Goal: Task Accomplishment & Management: Manage account settings

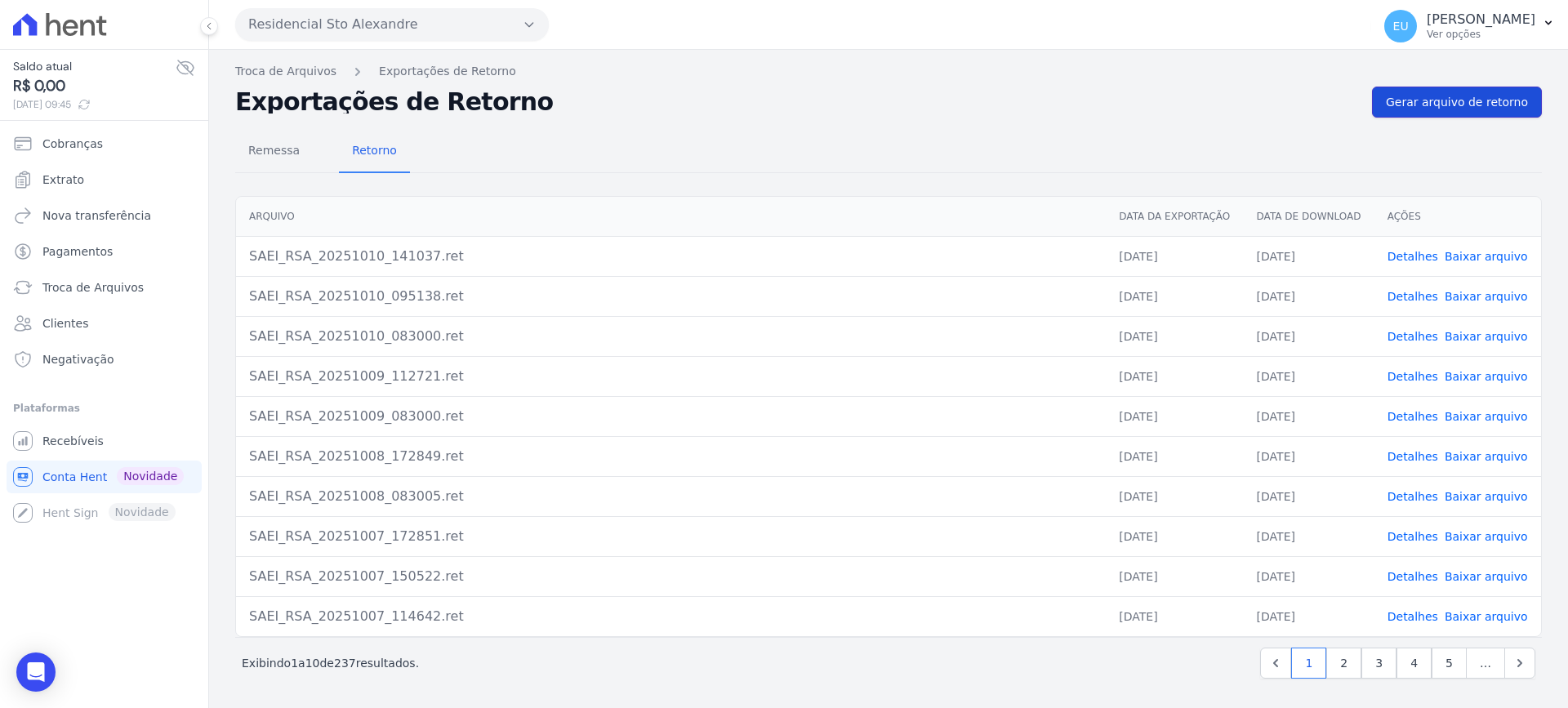
click at [1453, 103] on span "Gerar arquivo de retorno" at bounding box center [1457, 102] width 142 height 16
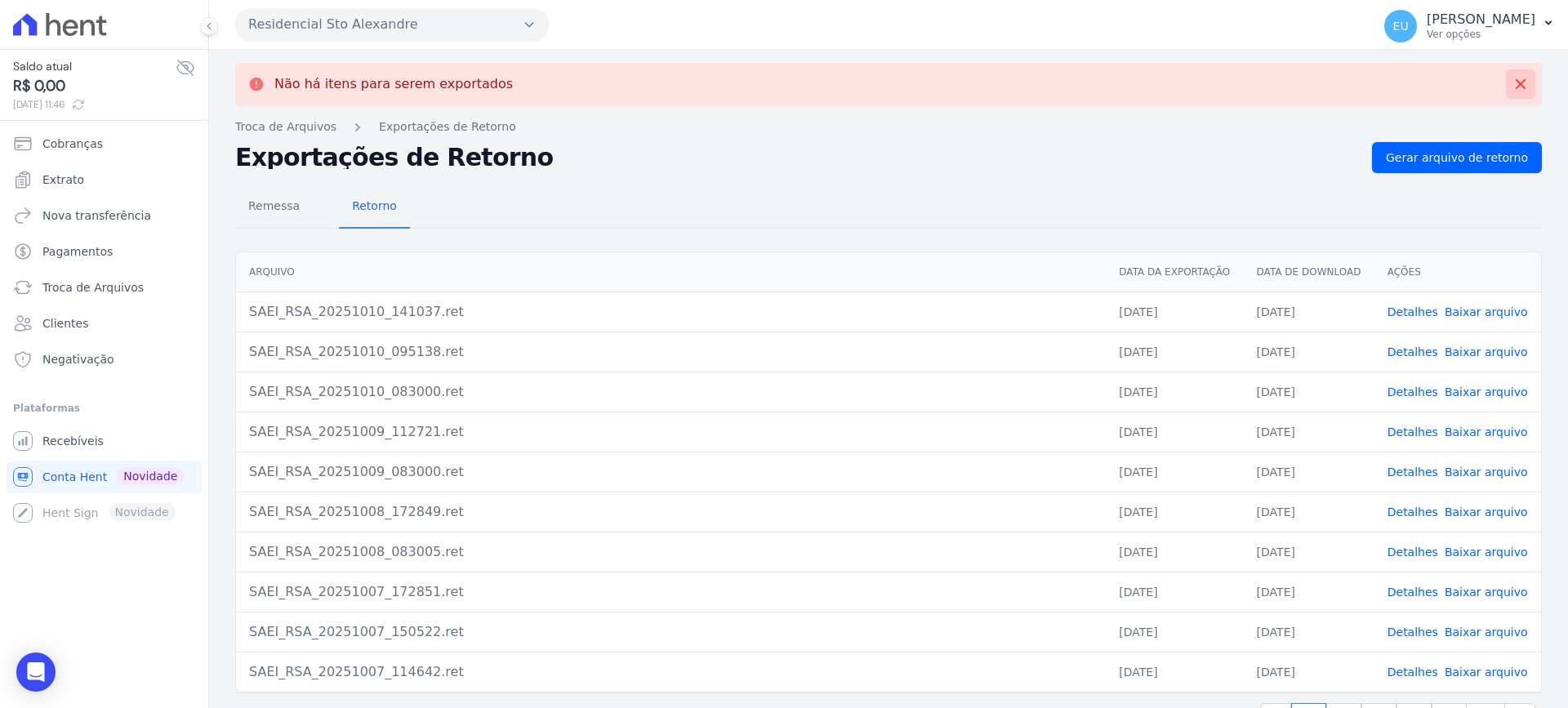
click at [1512, 78] on icon at bounding box center [1520, 84] width 16 height 16
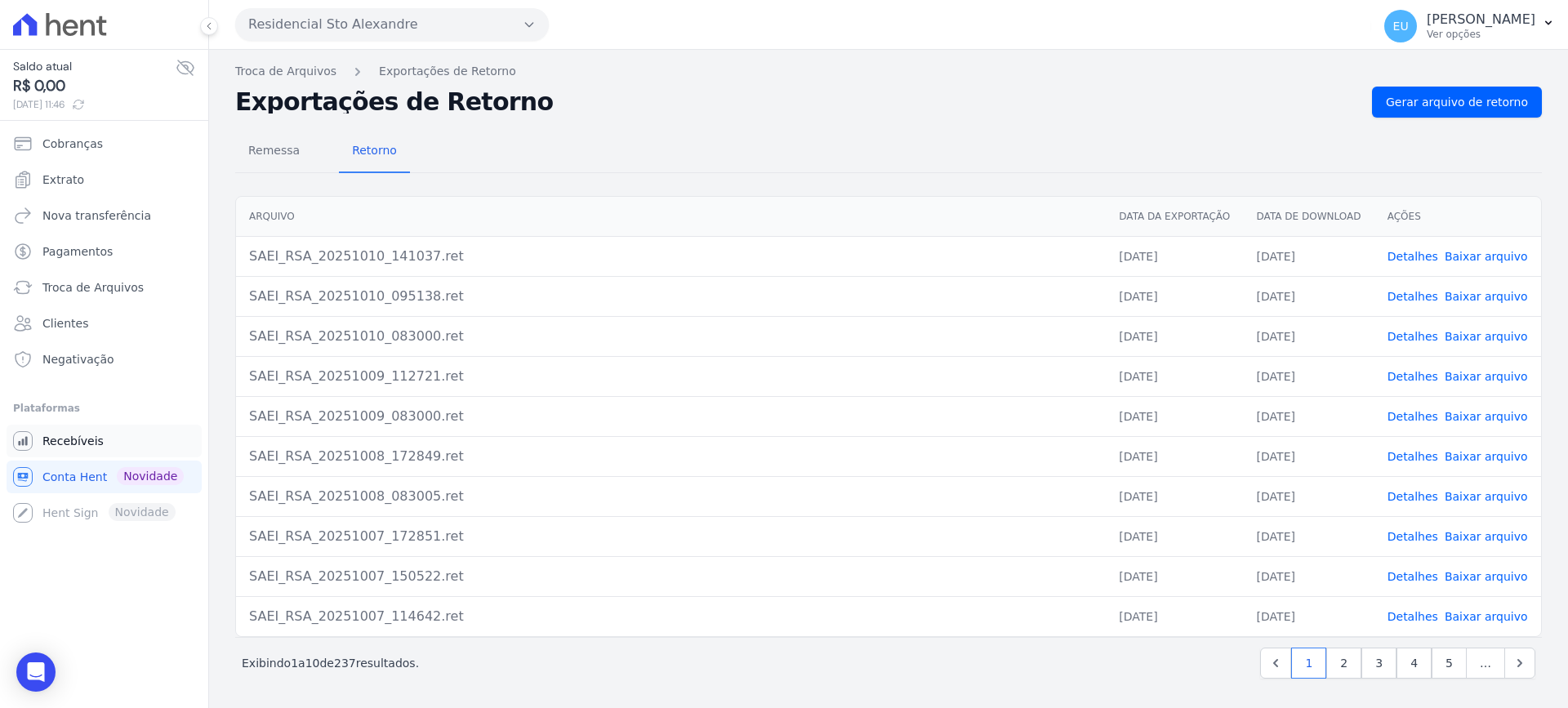
click at [65, 439] on span "Recebíveis" at bounding box center [73, 440] width 61 height 16
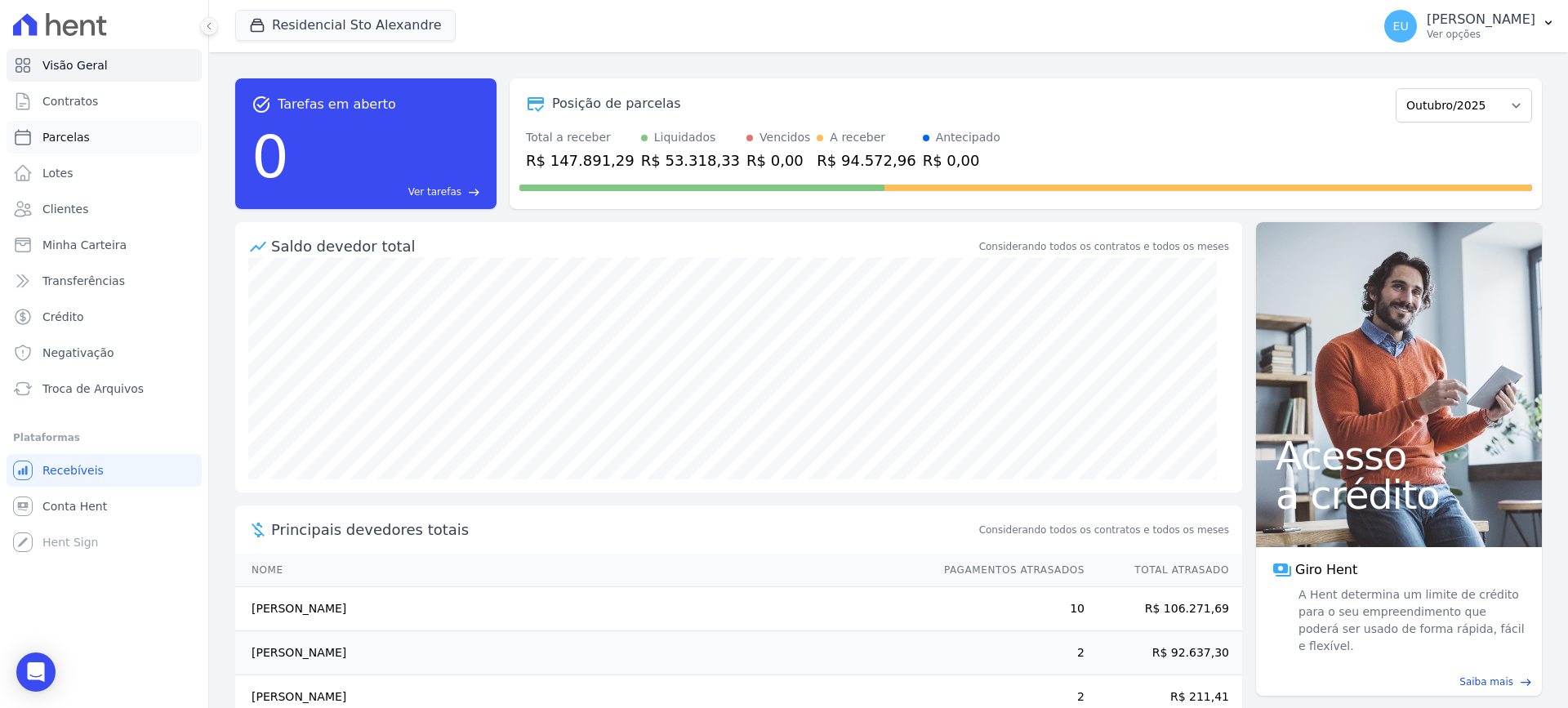
click at [61, 136] on span "Parcelas" at bounding box center [66, 137] width 47 height 16
select select
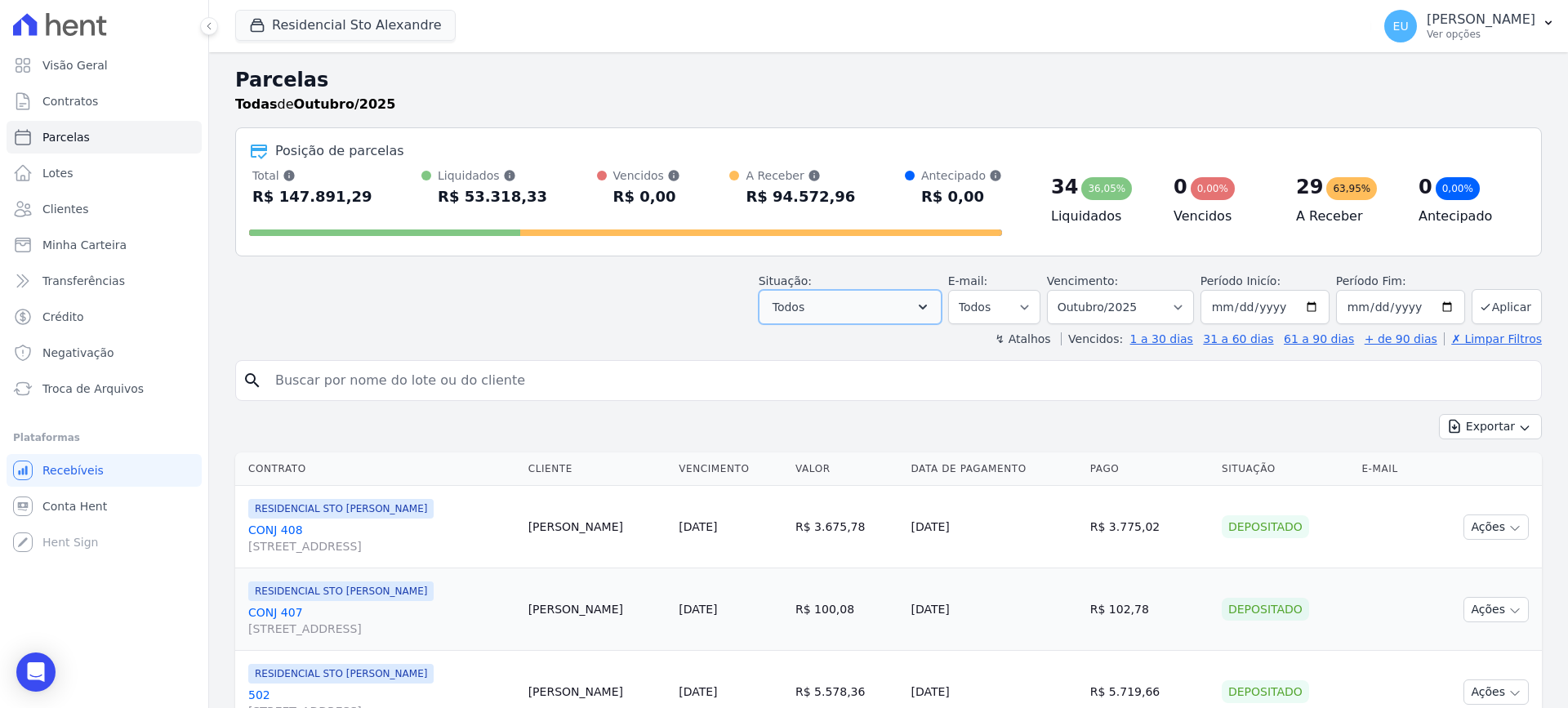
click at [842, 306] on button "Todos" at bounding box center [850, 307] width 183 height 34
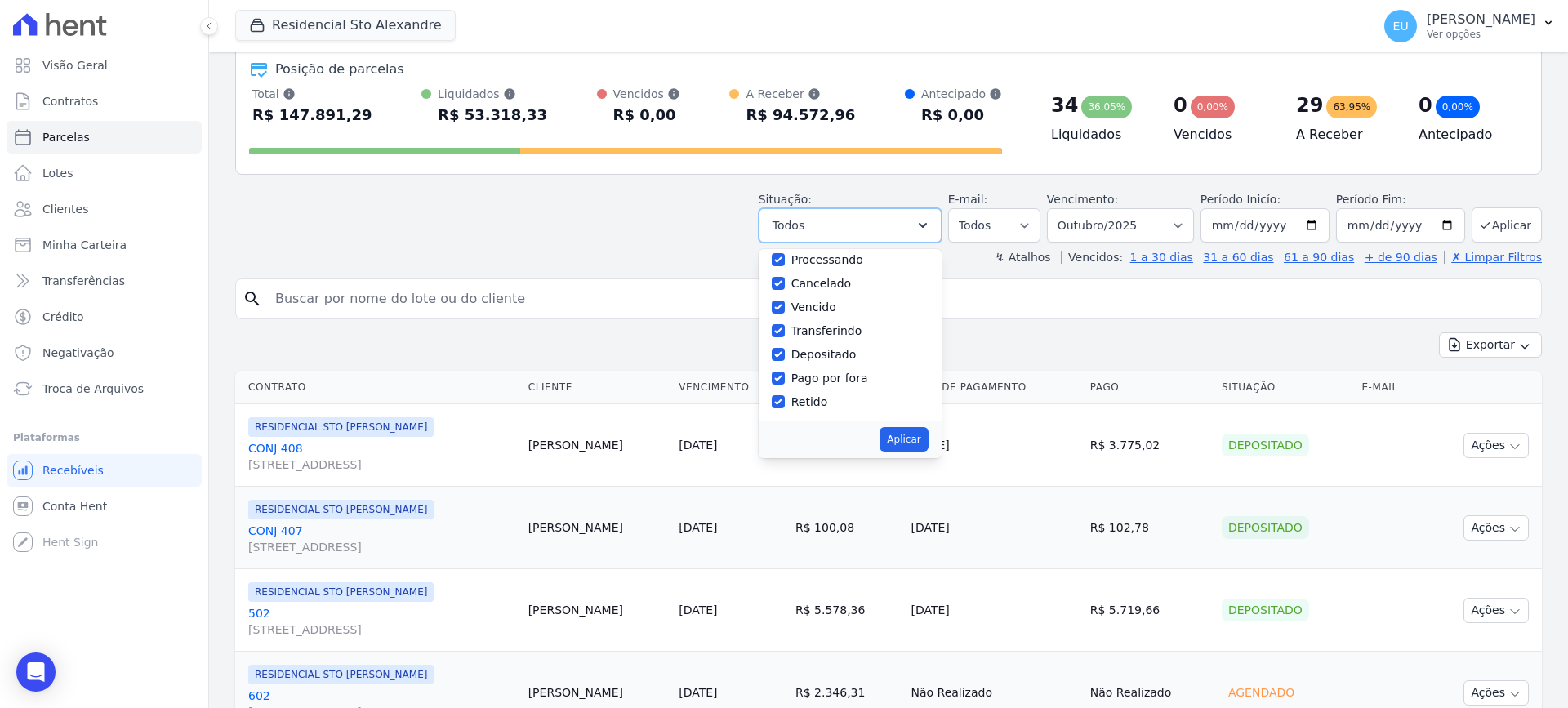
scroll to position [28, 0]
click at [661, 236] on div "Situação: Agendado Em Aberto Pago Processando Cancelado Vencido Transferindo De…" at bounding box center [888, 214] width 1306 height 58
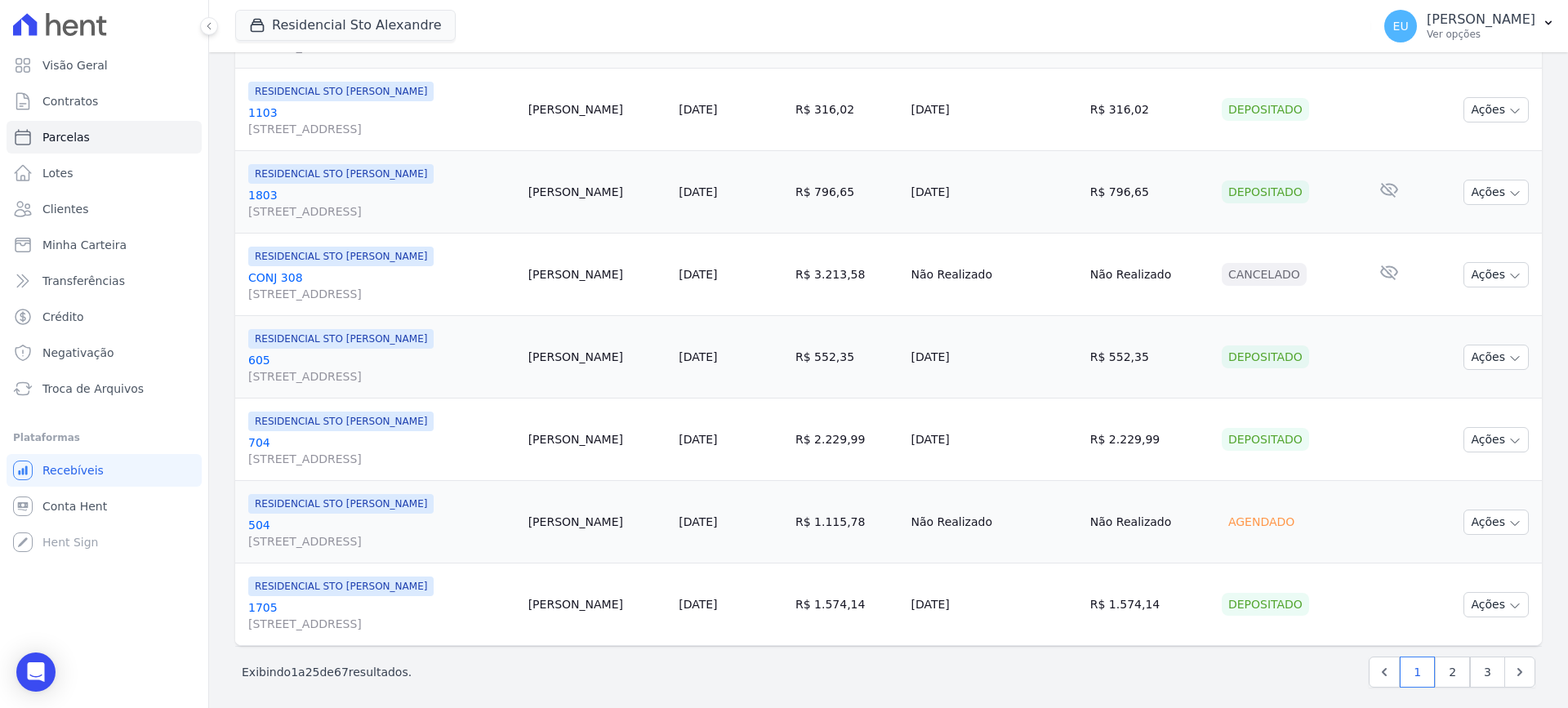
scroll to position [1910, 0]
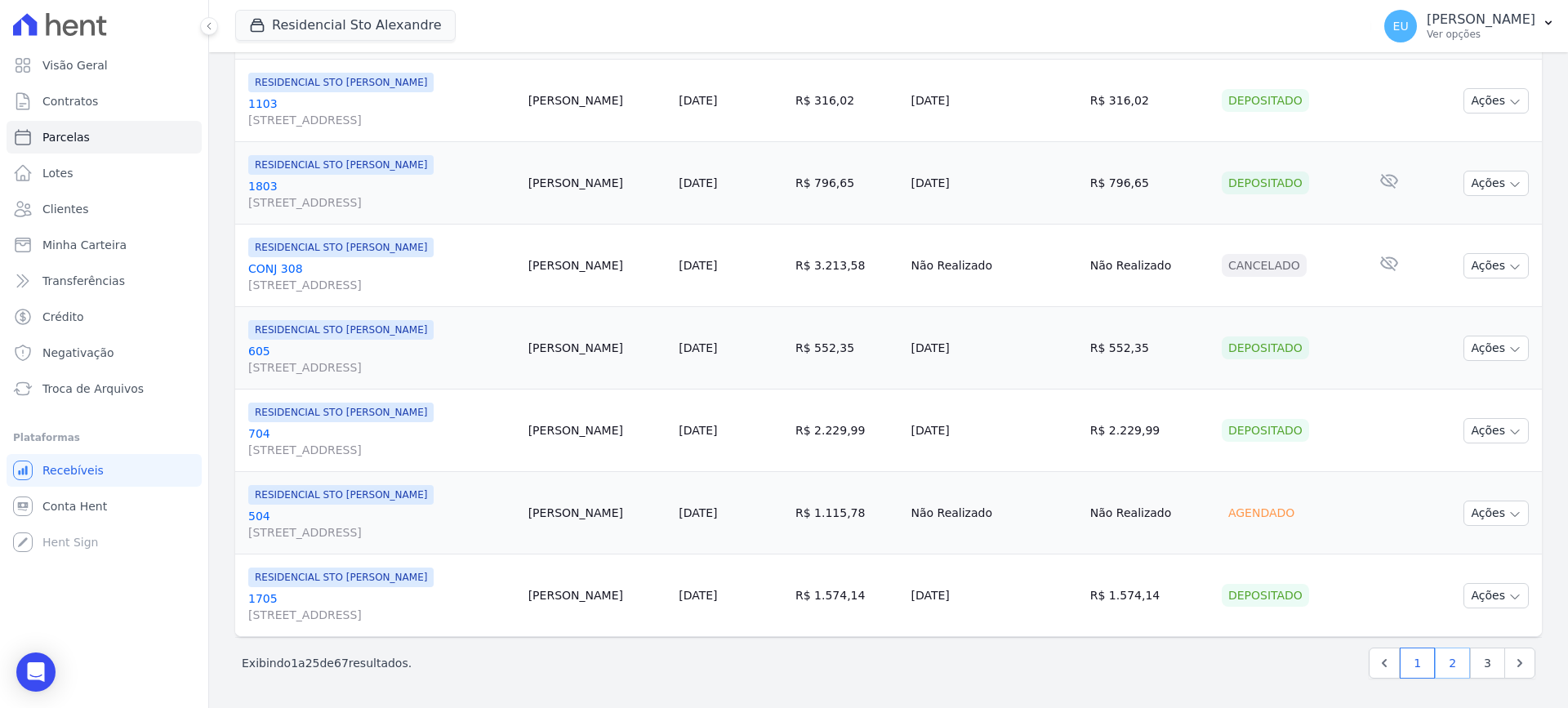
click at [1436, 668] on link "2" at bounding box center [1452, 662] width 35 height 31
select select
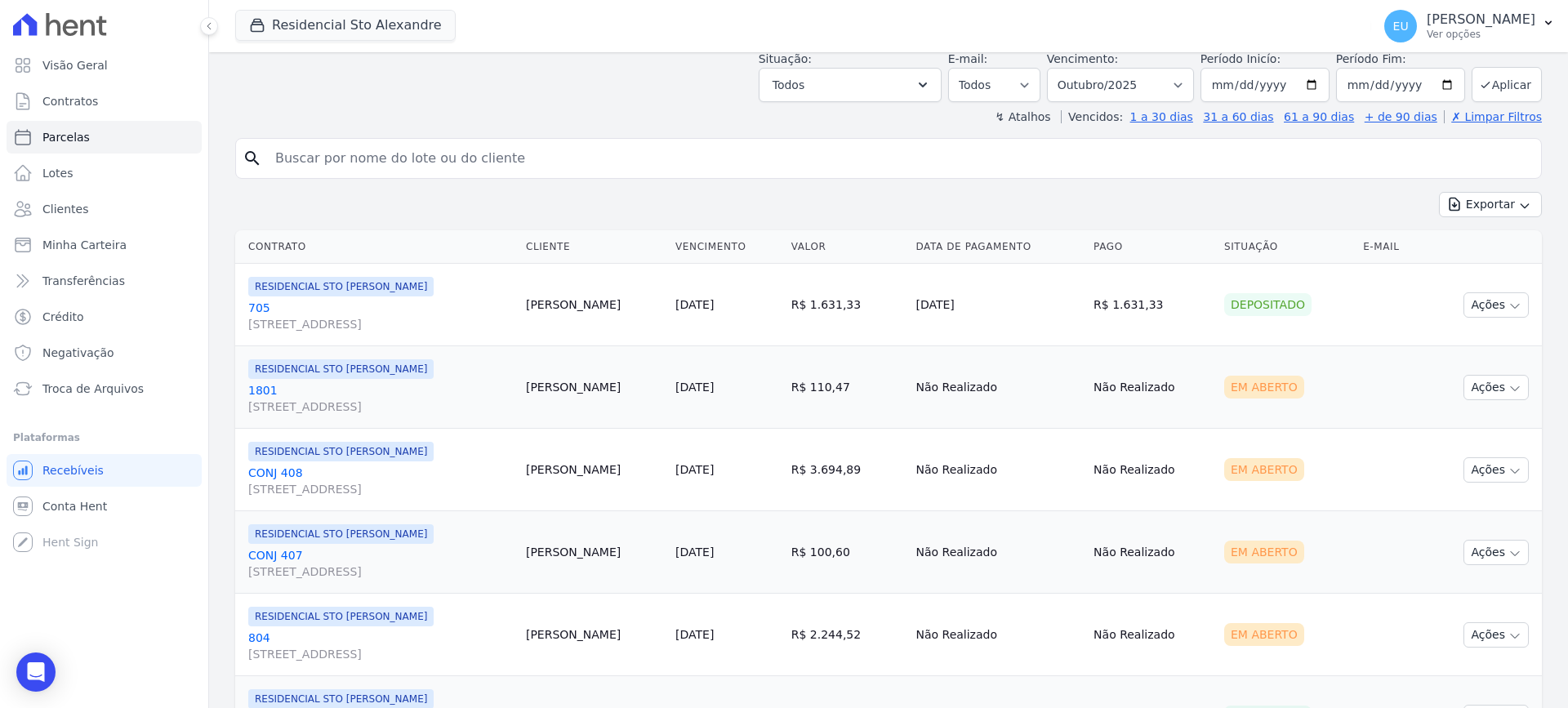
scroll to position [245, 0]
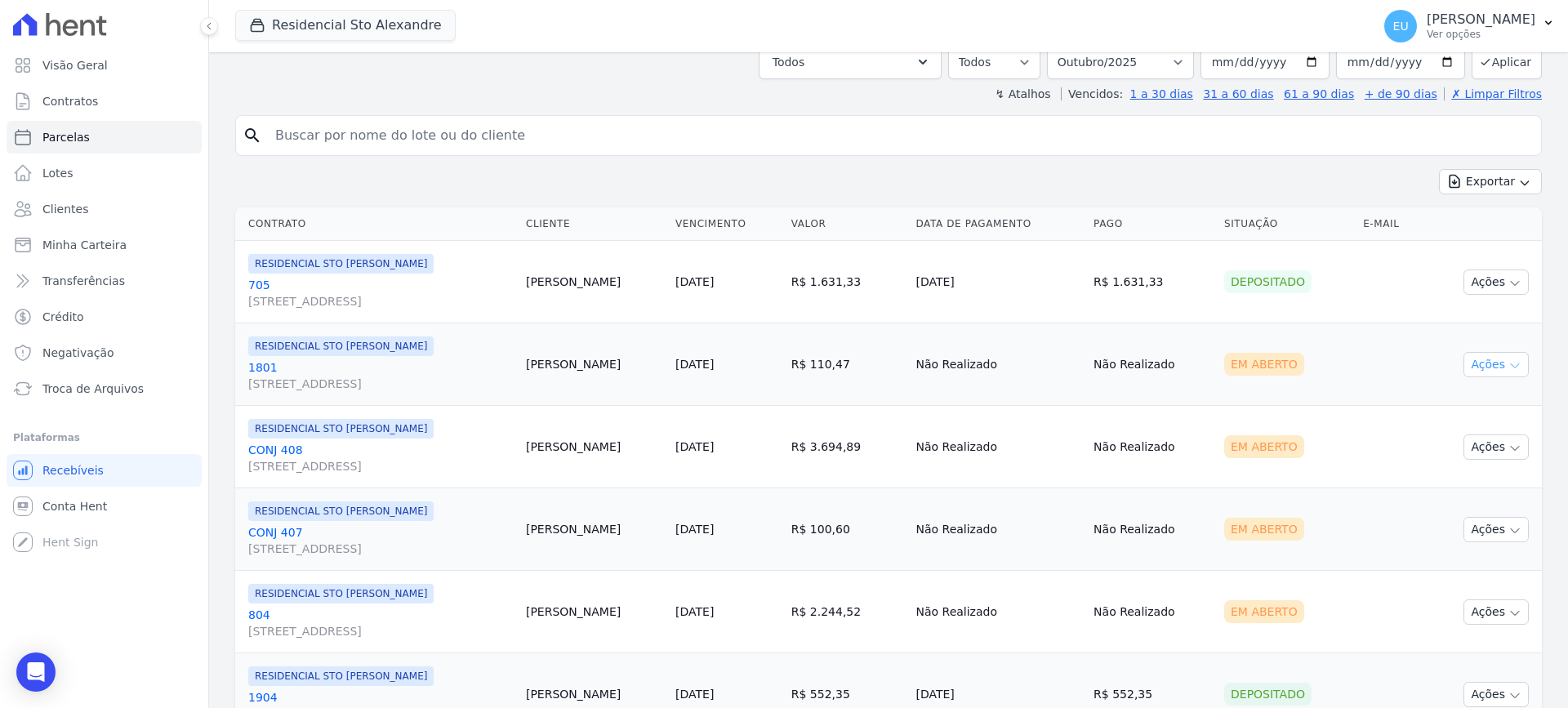
click at [1508, 363] on icon "button" at bounding box center [1514, 365] width 13 height 13
click at [1436, 400] on link "Ver boleto" at bounding box center [1489, 402] width 157 height 30
click at [478, 86] on div "↯ Atalhos Vencidos: 1 a 30 dias 31 a 60 dias 61 a 90 dias + de 90 dias ✗ Limpar…" at bounding box center [888, 94] width 1306 height 16
click at [1508, 442] on icon "button" at bounding box center [1514, 447] width 13 height 13
click at [1458, 481] on link "Ver boleto" at bounding box center [1489, 484] width 157 height 30
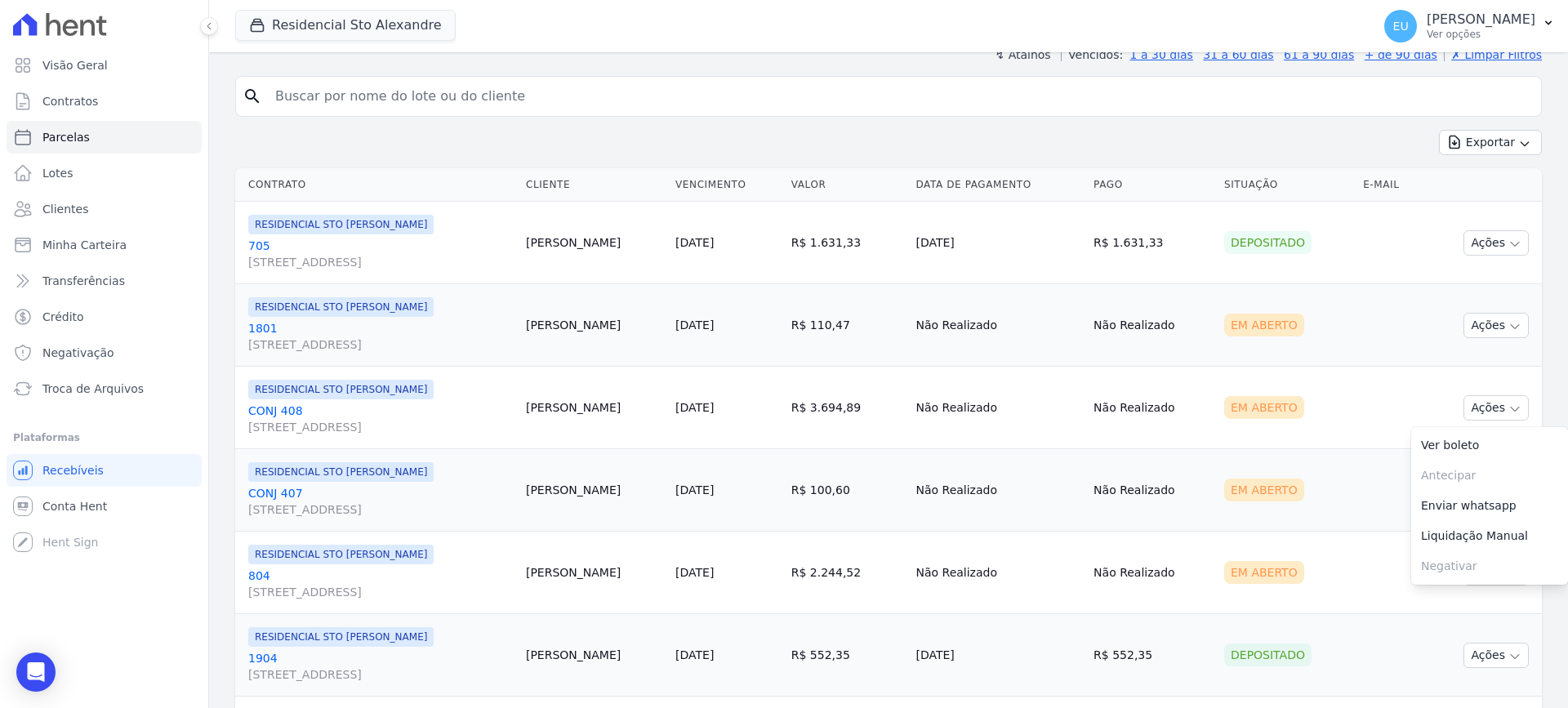
scroll to position [327, 0]
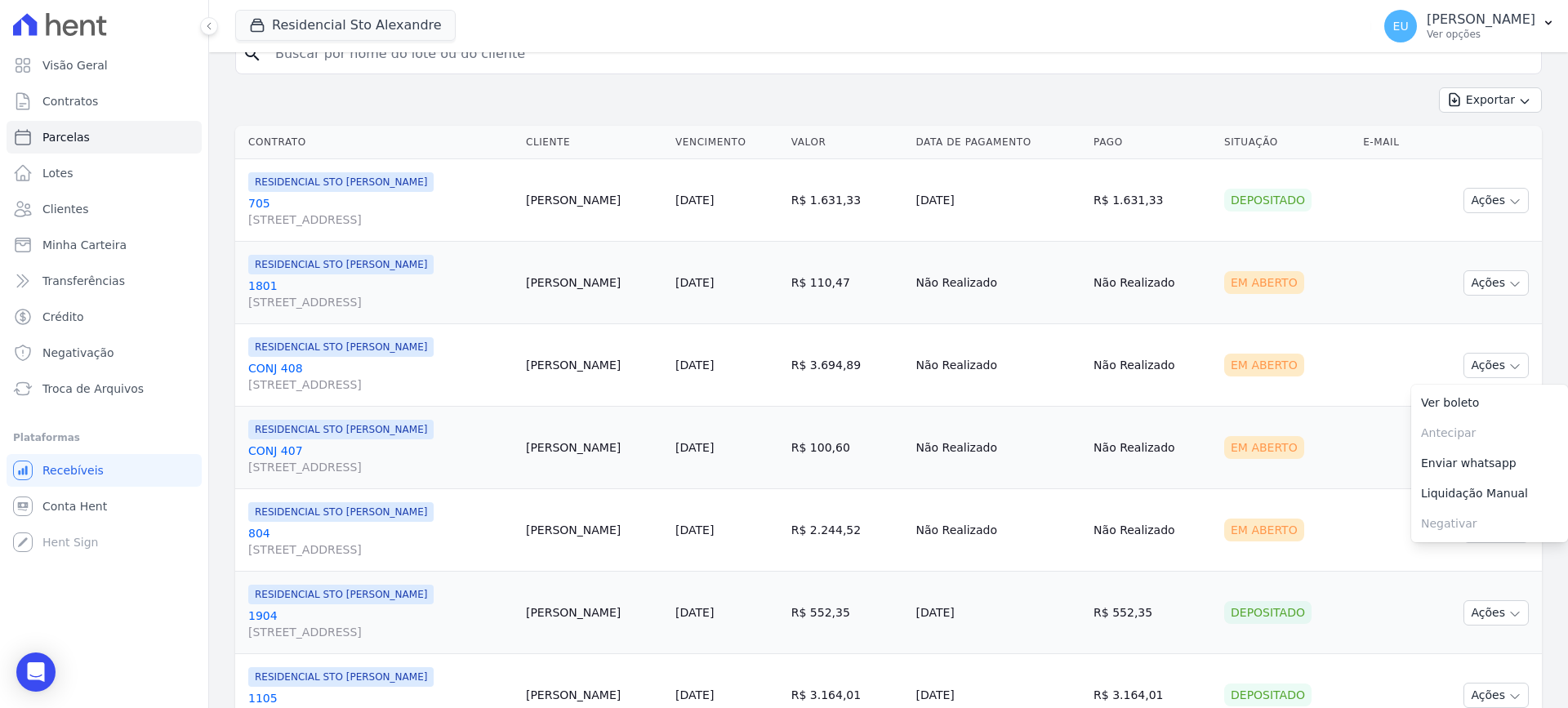
click at [1261, 442] on div "Em Aberto" at bounding box center [1264, 447] width 80 height 23
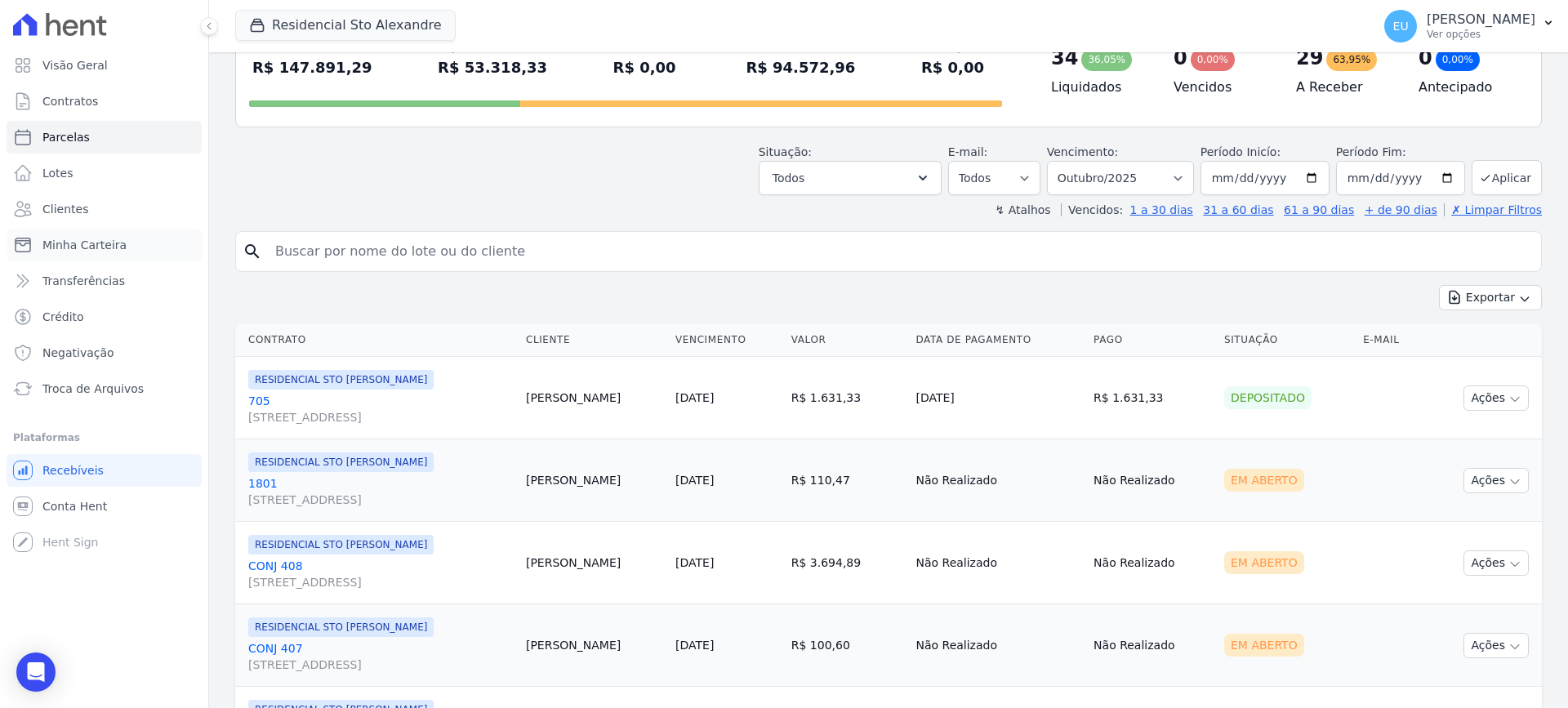
scroll to position [164, 0]
